Goal: Use online tool/utility: Utilize a website feature to perform a specific function

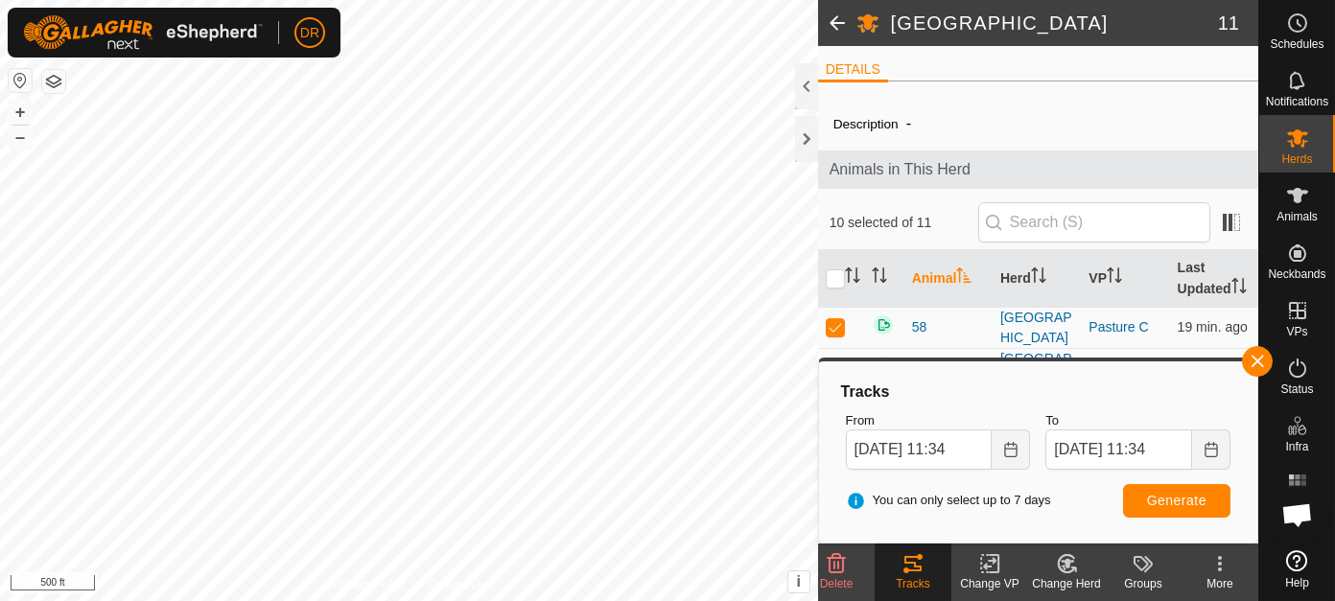
scroll to position [3474, 0]
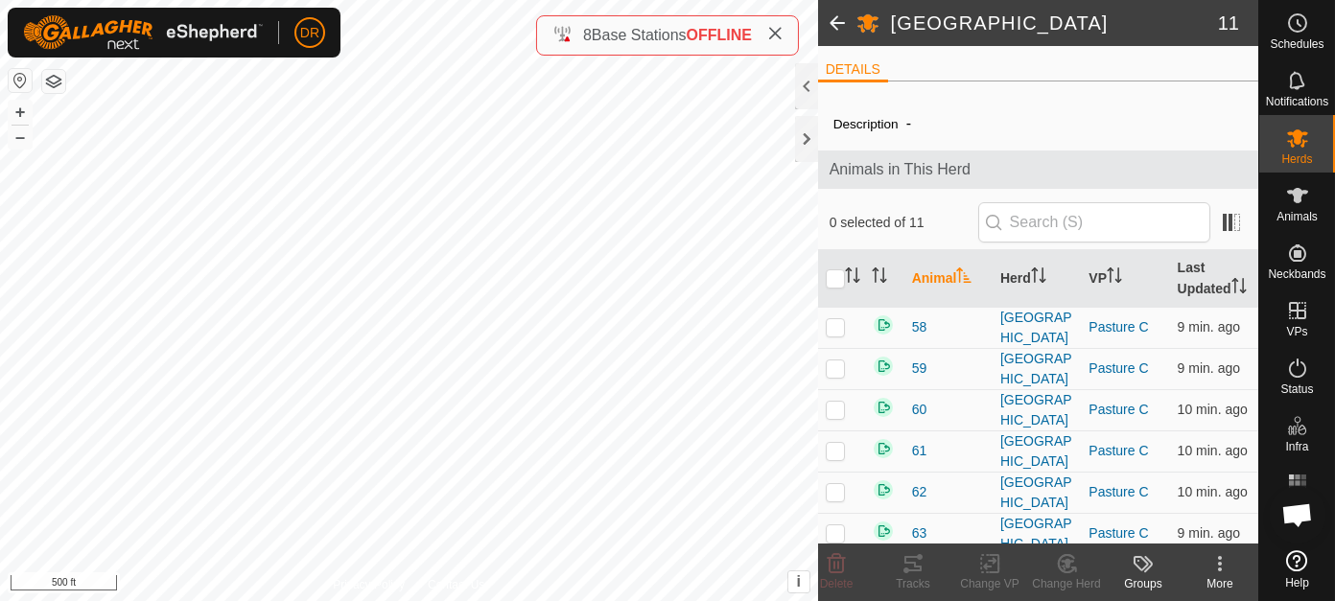
scroll to position [3474, 0]
click at [832, 289] on input "checkbox" at bounding box center [835, 278] width 19 height 19
checkbox input "true"
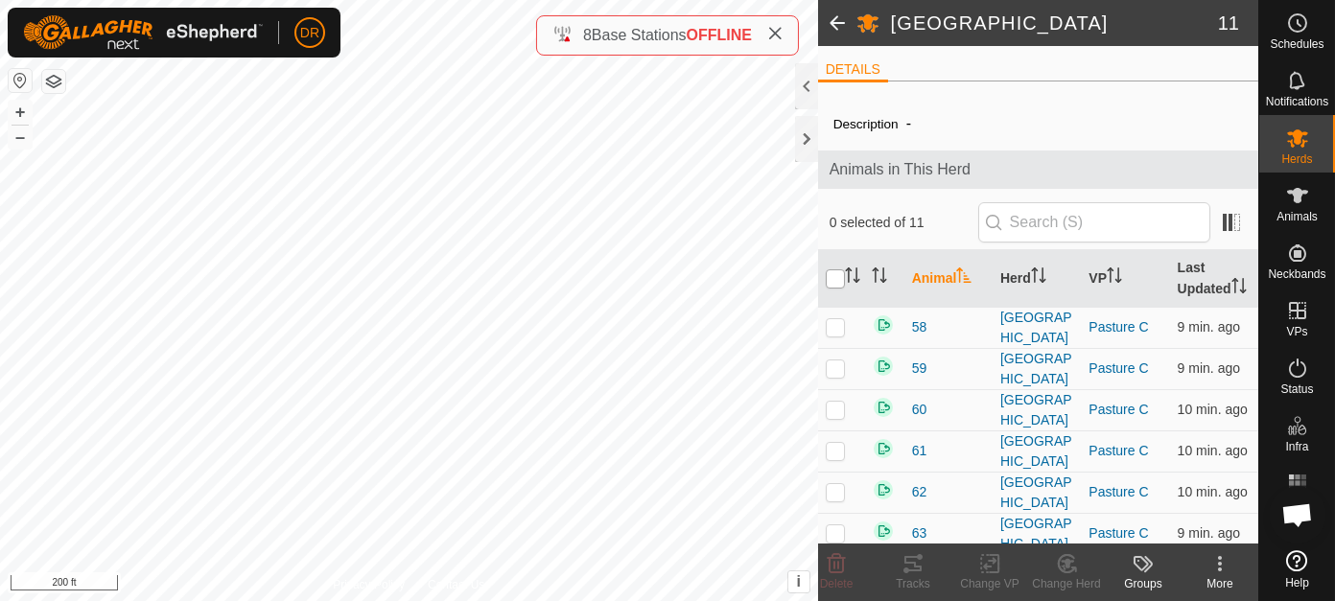
checkbox input "true"
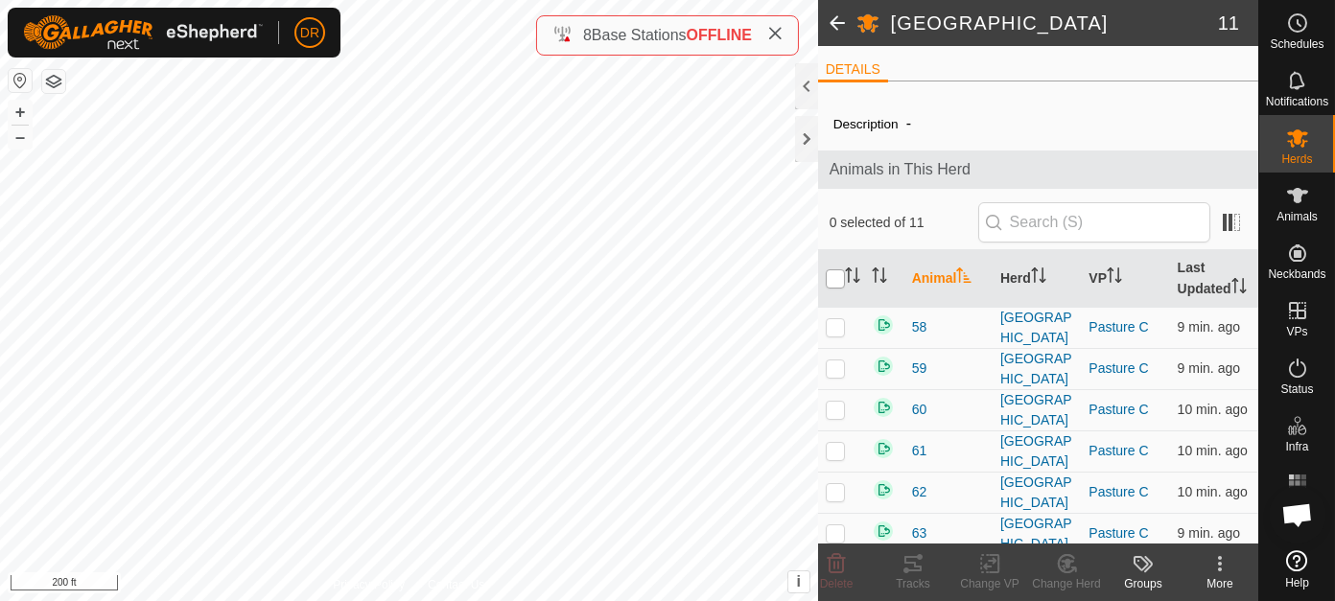
checkbox input "true"
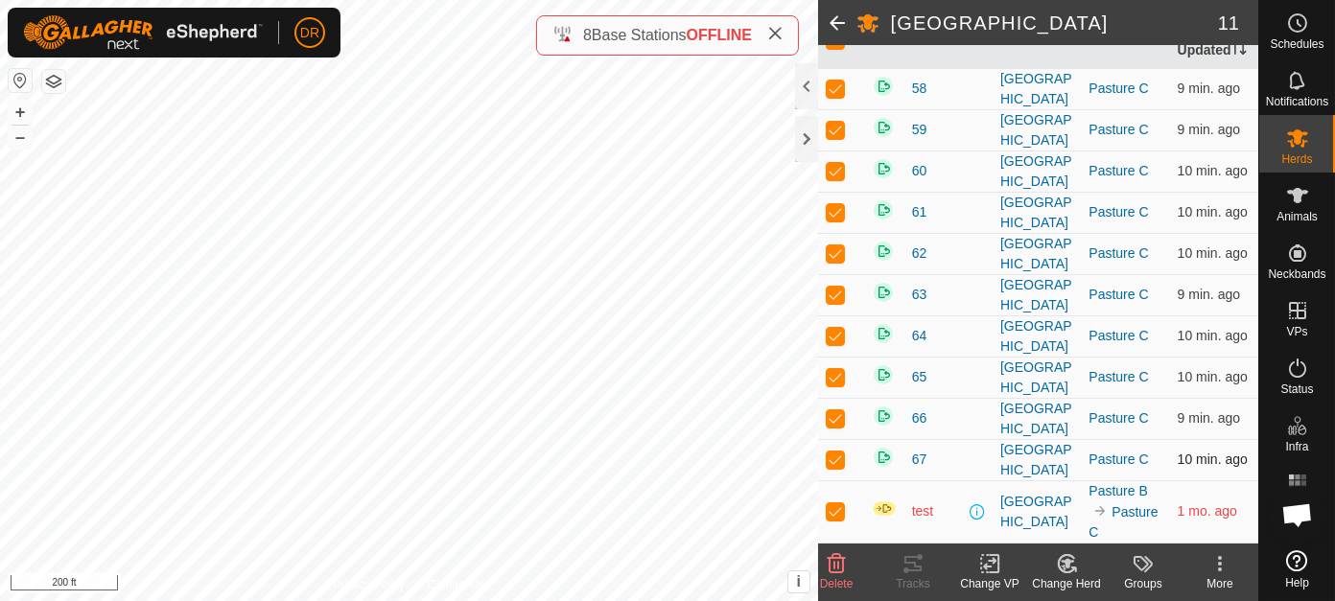
scroll to position [456, 0]
click at [837, 514] on p-checkbox at bounding box center [835, 510] width 19 height 15
checkbox input "false"
click at [914, 576] on div "Tracks" at bounding box center [913, 583] width 77 height 17
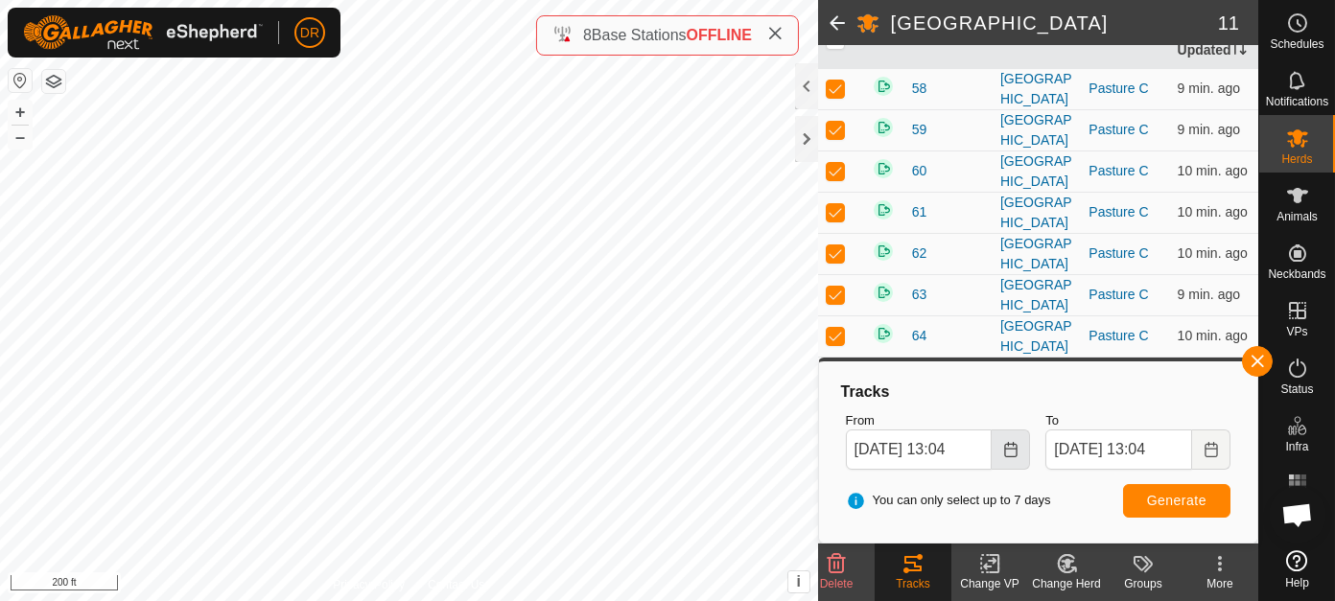
click at [1012, 453] on icon "Choose Date" at bounding box center [1010, 449] width 15 height 15
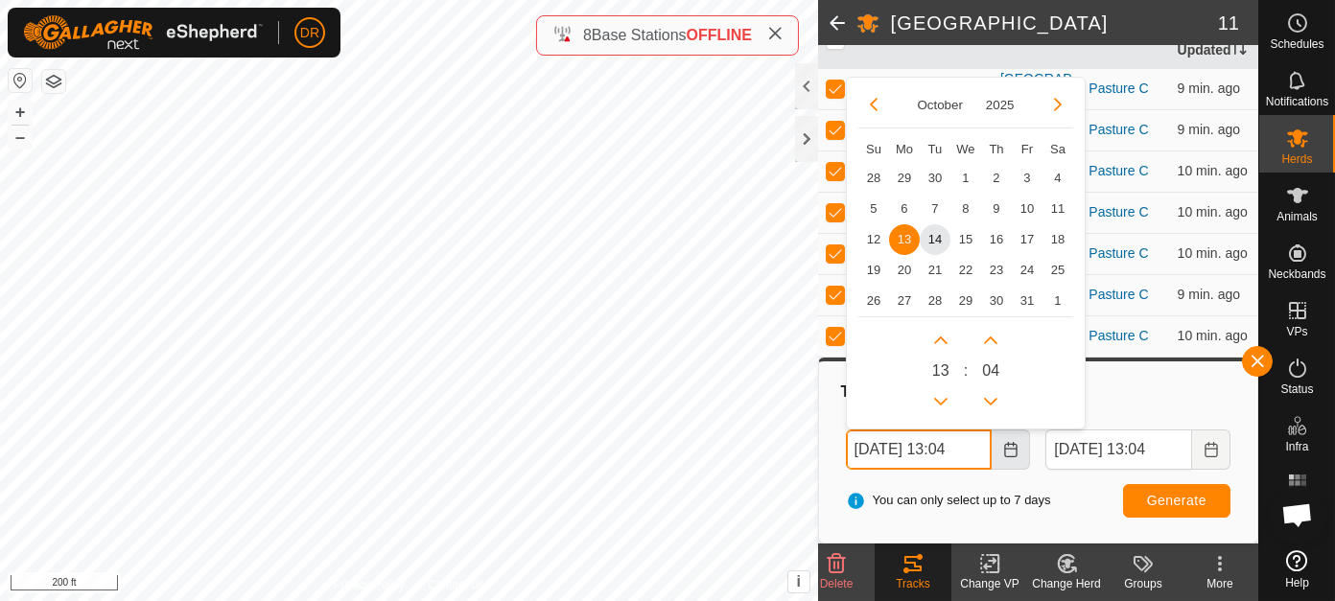
scroll to position [0, 0]
click at [961, 208] on span "8" at bounding box center [965, 209] width 31 height 31
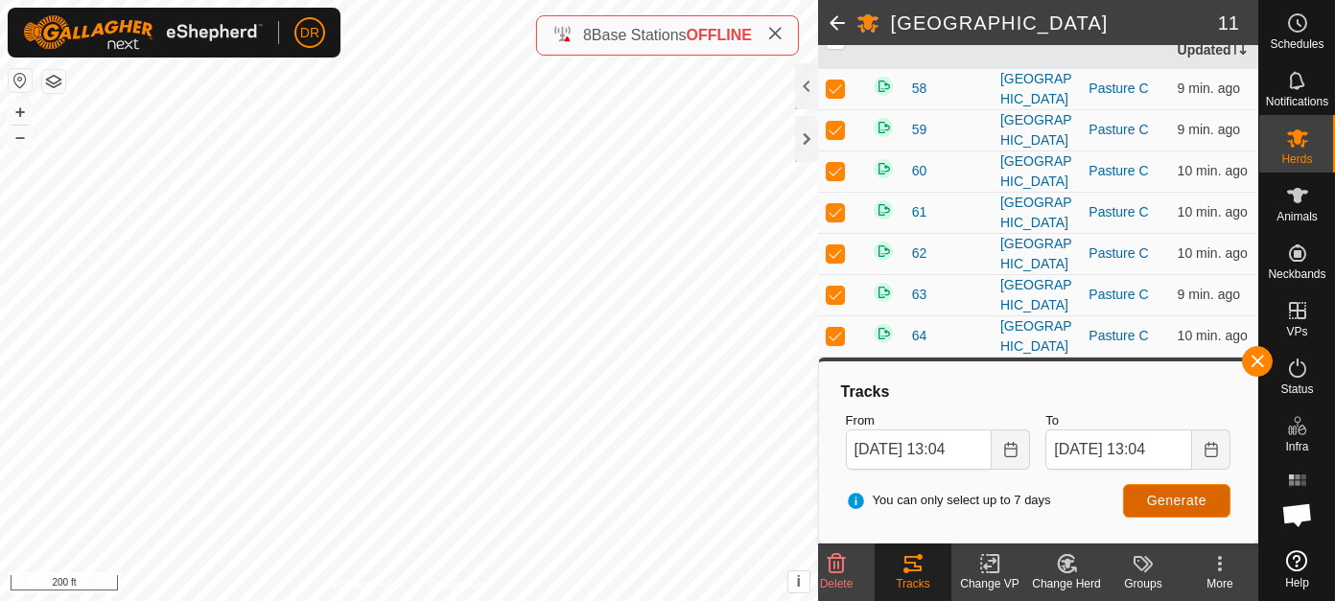
click at [1156, 502] on span "Generate" at bounding box center [1176, 500] width 59 height 15
click at [1013, 458] on button "Choose Date" at bounding box center [1011, 450] width 38 height 40
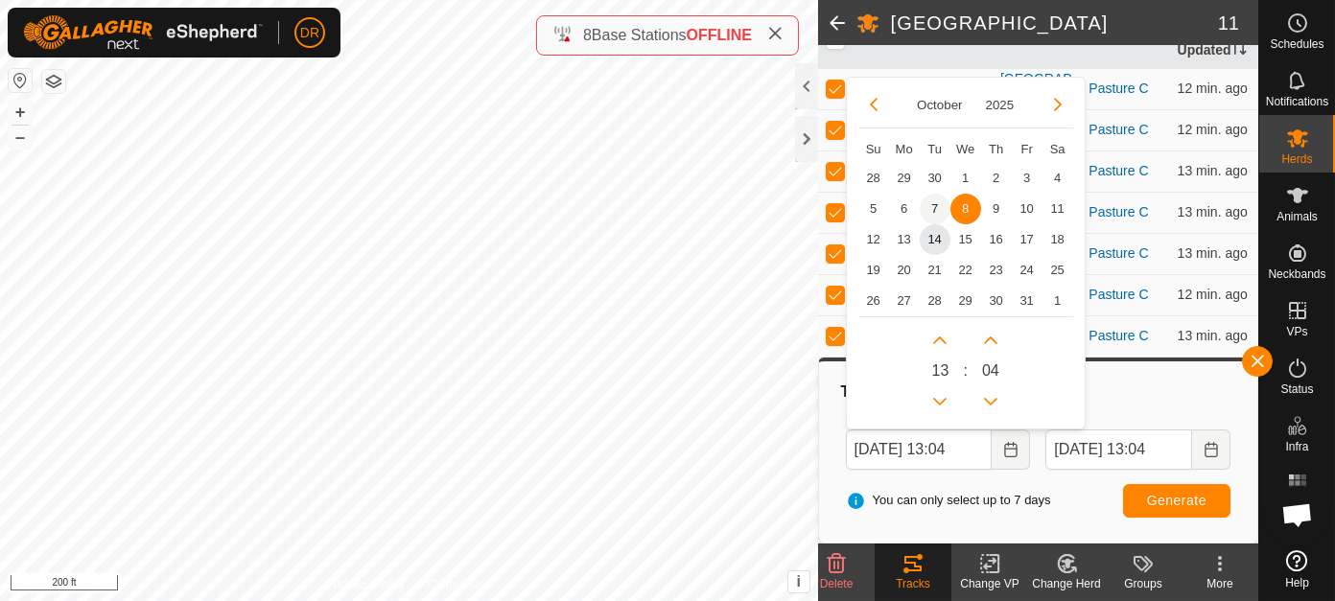
click at [936, 209] on span "7" at bounding box center [935, 209] width 31 height 31
type input "Oct 07, 2025 13:04"
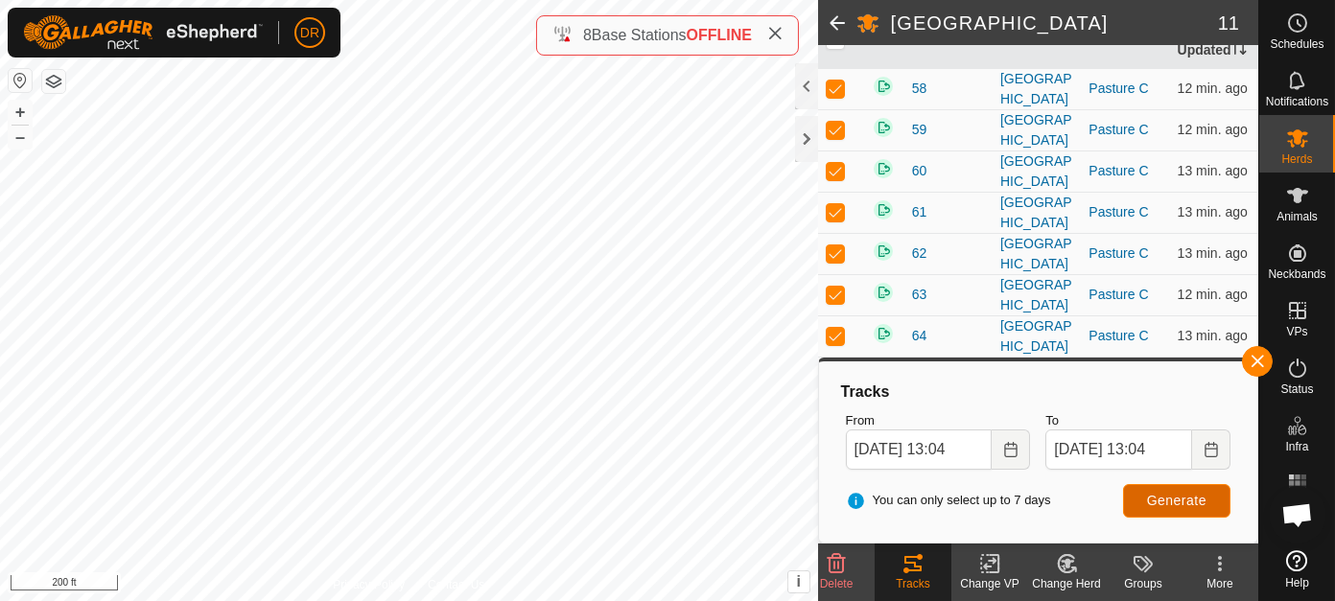
click at [1164, 504] on span "Generate" at bounding box center [1176, 500] width 59 height 15
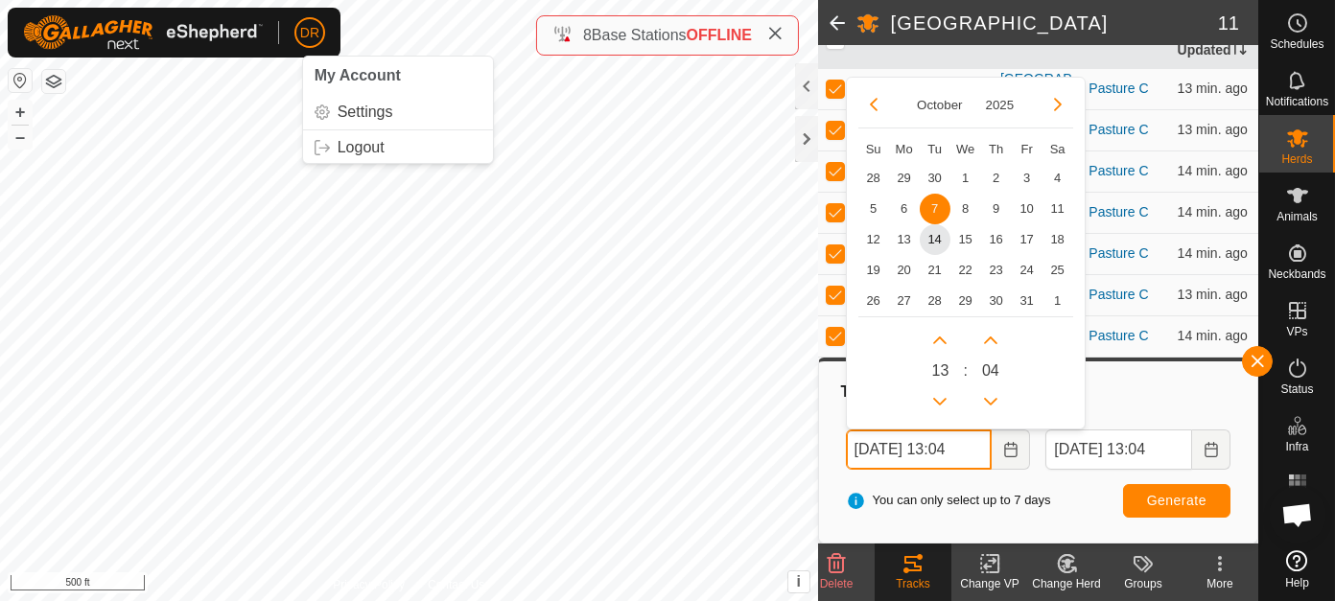
click at [774, 36] on icon at bounding box center [774, 33] width 15 height 15
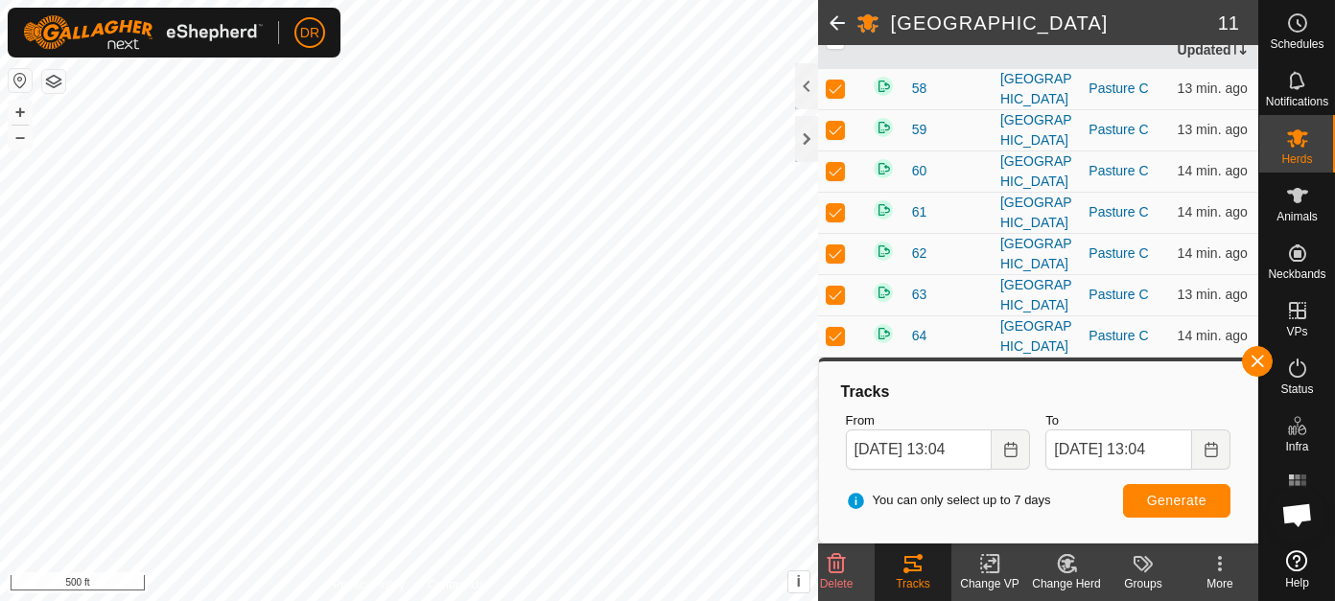
click at [829, 416] on div "Tracks From Oct 07, 2025 13:04 October 2025 Su Mo Tu We Th Fr Sa 28 29 30 1 2 3…" at bounding box center [1038, 452] width 423 height 167
